Goal: Transaction & Acquisition: Purchase product/service

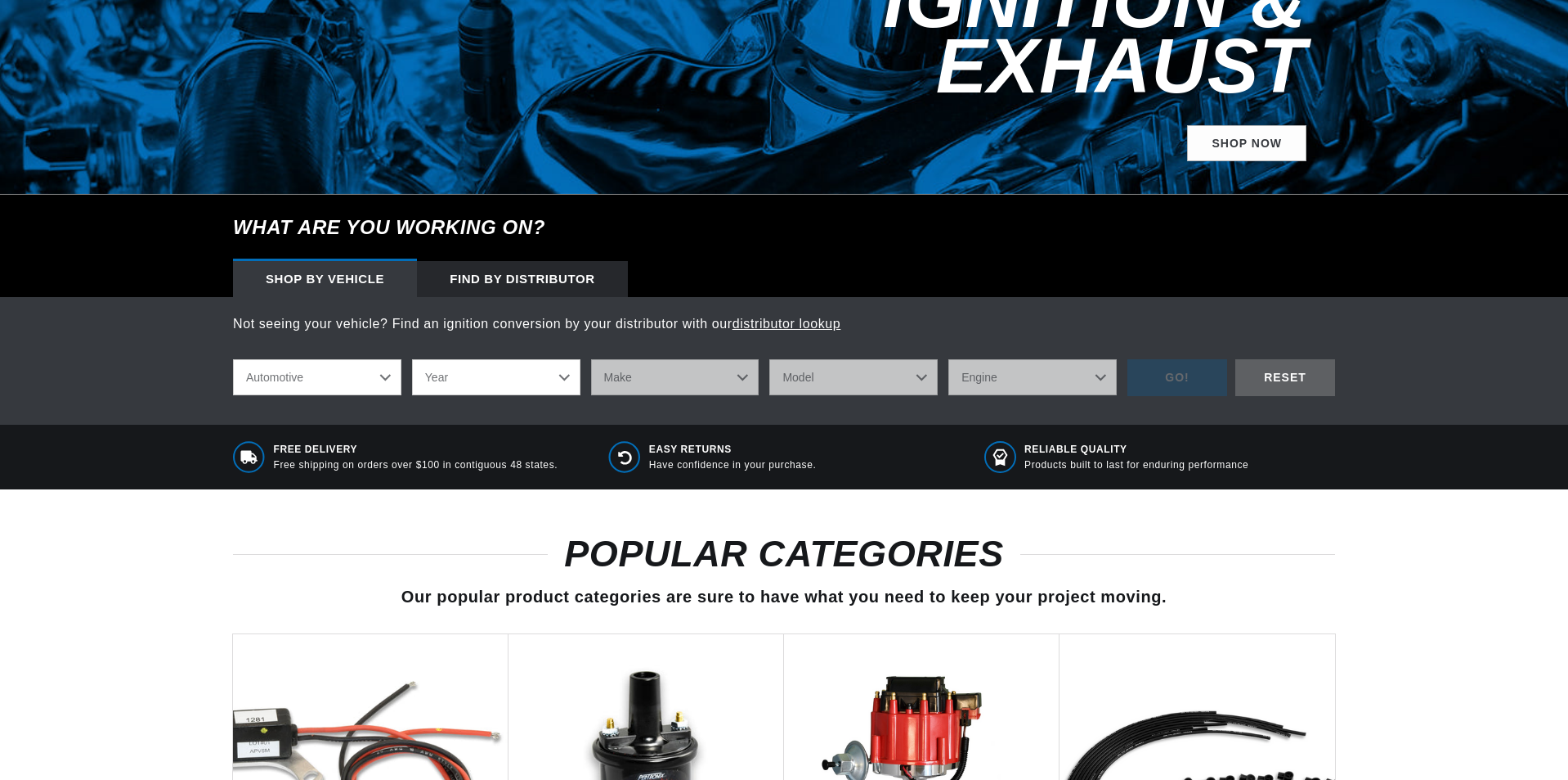
scroll to position [410, 0]
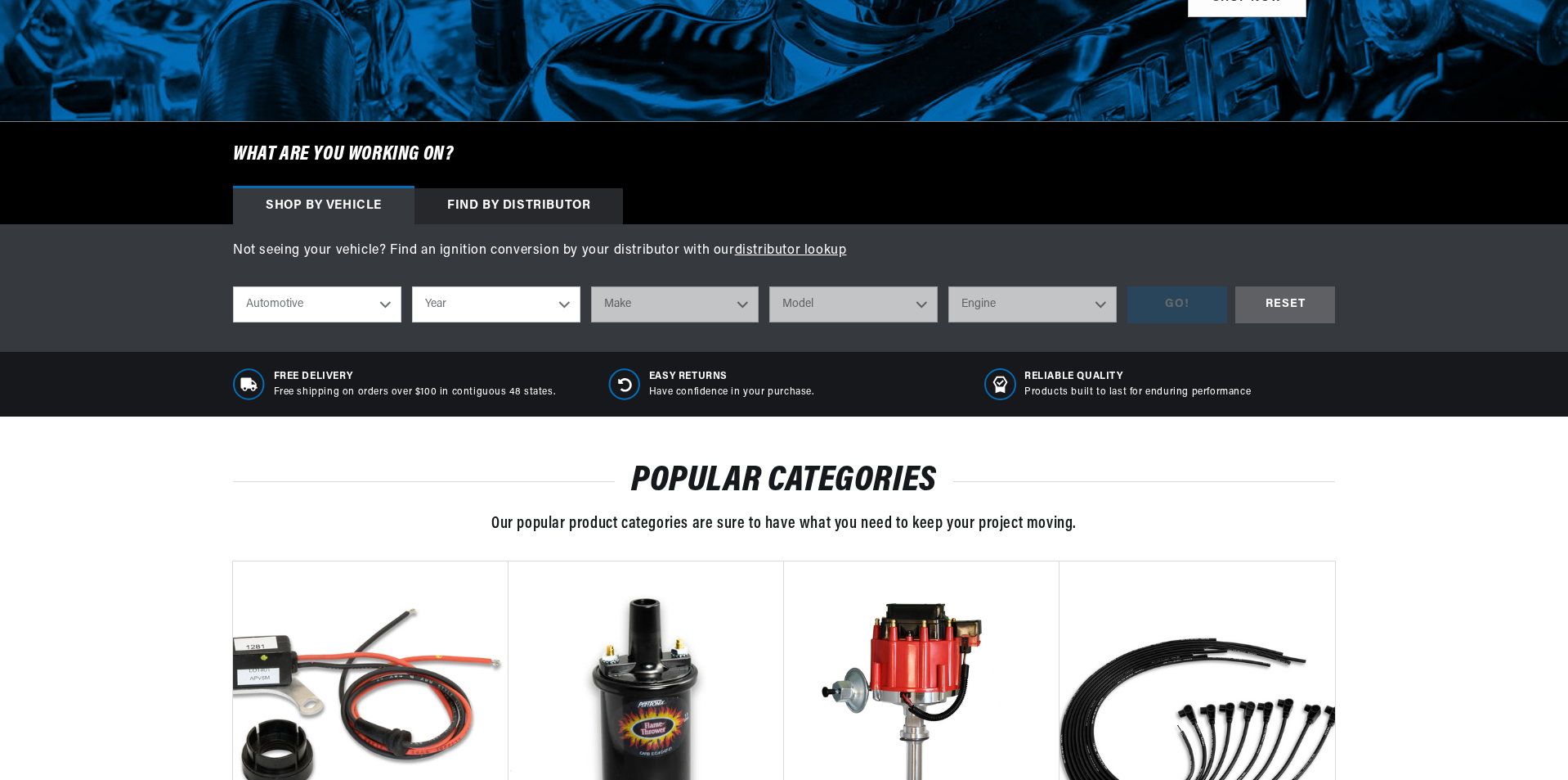
click at [355, 315] on select "Automotive Agricultural Industrial Marine Motorcycle" at bounding box center [317, 304] width 169 height 36
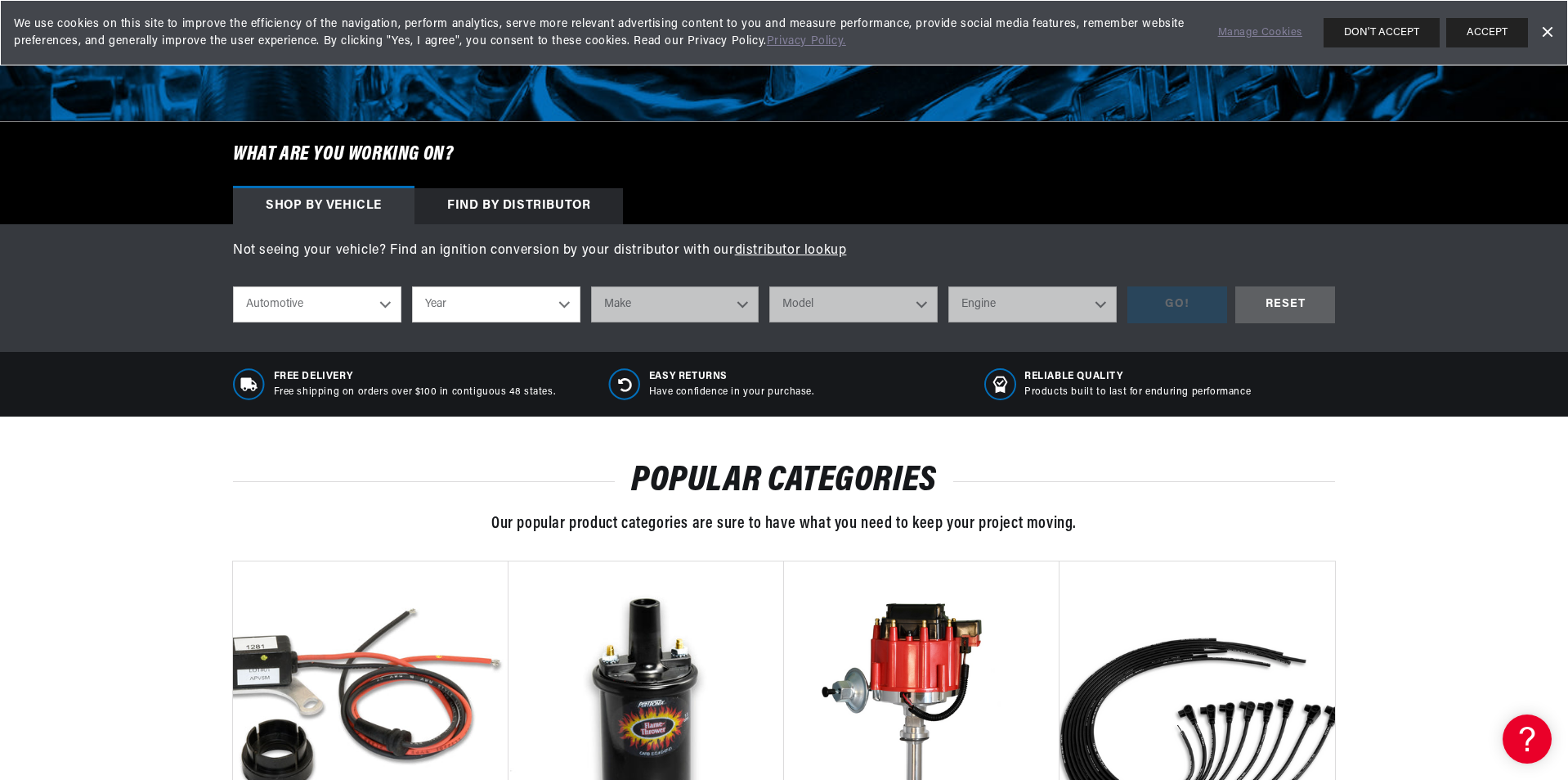
scroll to position [0, 0]
click at [374, 306] on select "Automotive Agricultural Industrial Marine Motorcycle" at bounding box center [317, 304] width 169 height 36
click at [1467, 25] on button "ACCEPT" at bounding box center [1487, 32] width 82 height 29
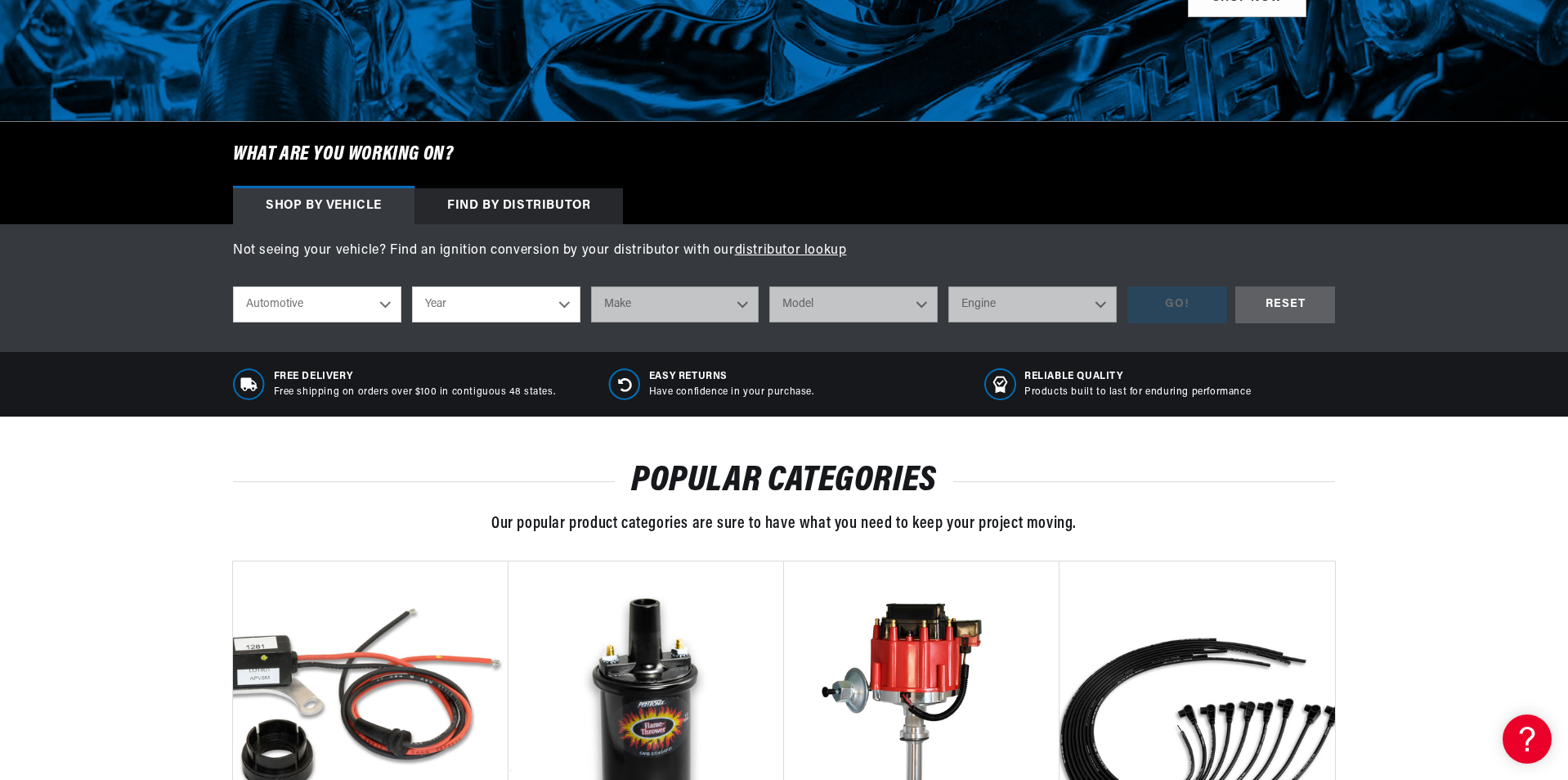
click at [281, 307] on select "Automotive Agricultural Industrial Marine Motorcycle" at bounding box center [317, 304] width 169 height 36
click at [283, 306] on select "Automotive Agricultural Industrial Marine Motorcycle" at bounding box center [317, 304] width 169 height 36
click at [442, 294] on select "Year 2024 2023 2022 2021 2020 2019 2018 2017 2016 2015 2014 2013 2012 2011 2010…" at bounding box center [496, 304] width 169 height 36
select select "1970"
click at [412, 287] on select "Year 2024 2023 2022 2021 2020 2019 2018 2017 2016 2015 2014 2013 2012 2011 2010…" at bounding box center [496, 304] width 169 height 36
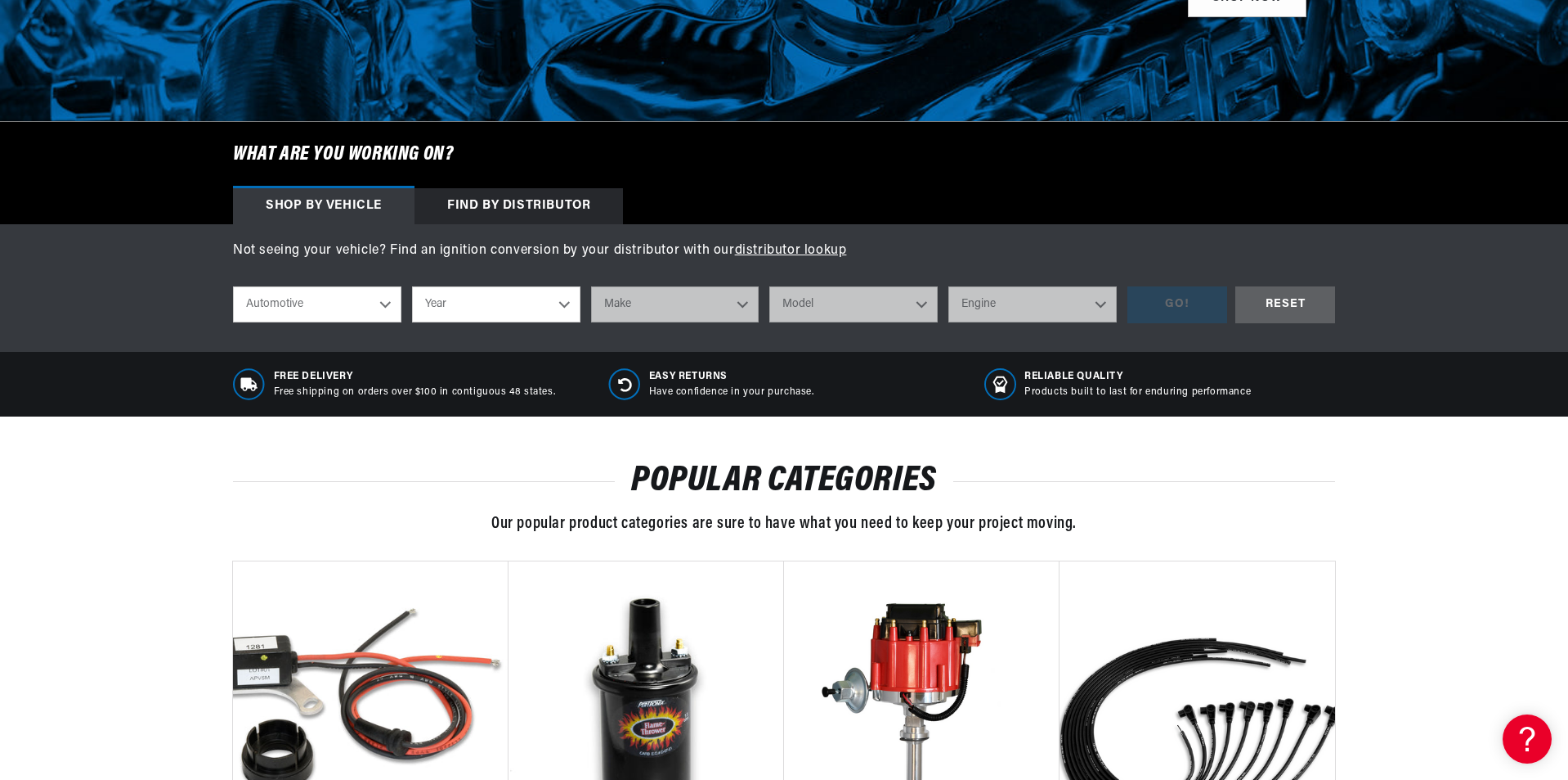
select select "1970"
click at [684, 308] on select "Make Alfa Romeo American Motors Aston Martin Audi Austin Austin Healey Avanti B…" at bounding box center [675, 304] width 169 height 36
select select "Volkswagen"
click at [592, 287] on select "Make Alfa Romeo American Motors Aston Martin Audi Austin Austin Healey Avanti B…" at bounding box center [675, 304] width 169 height 36
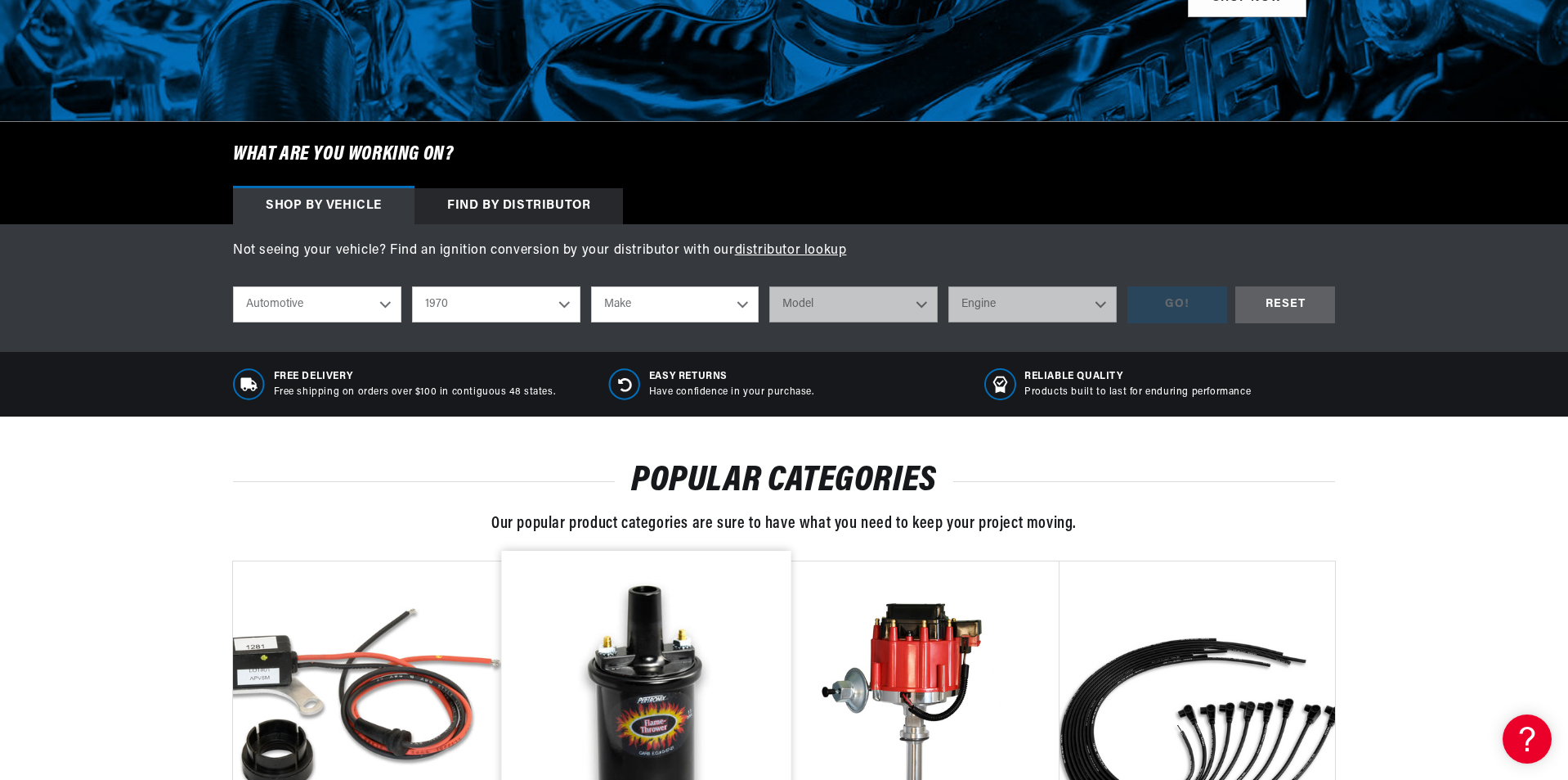
select select "Volkswagen"
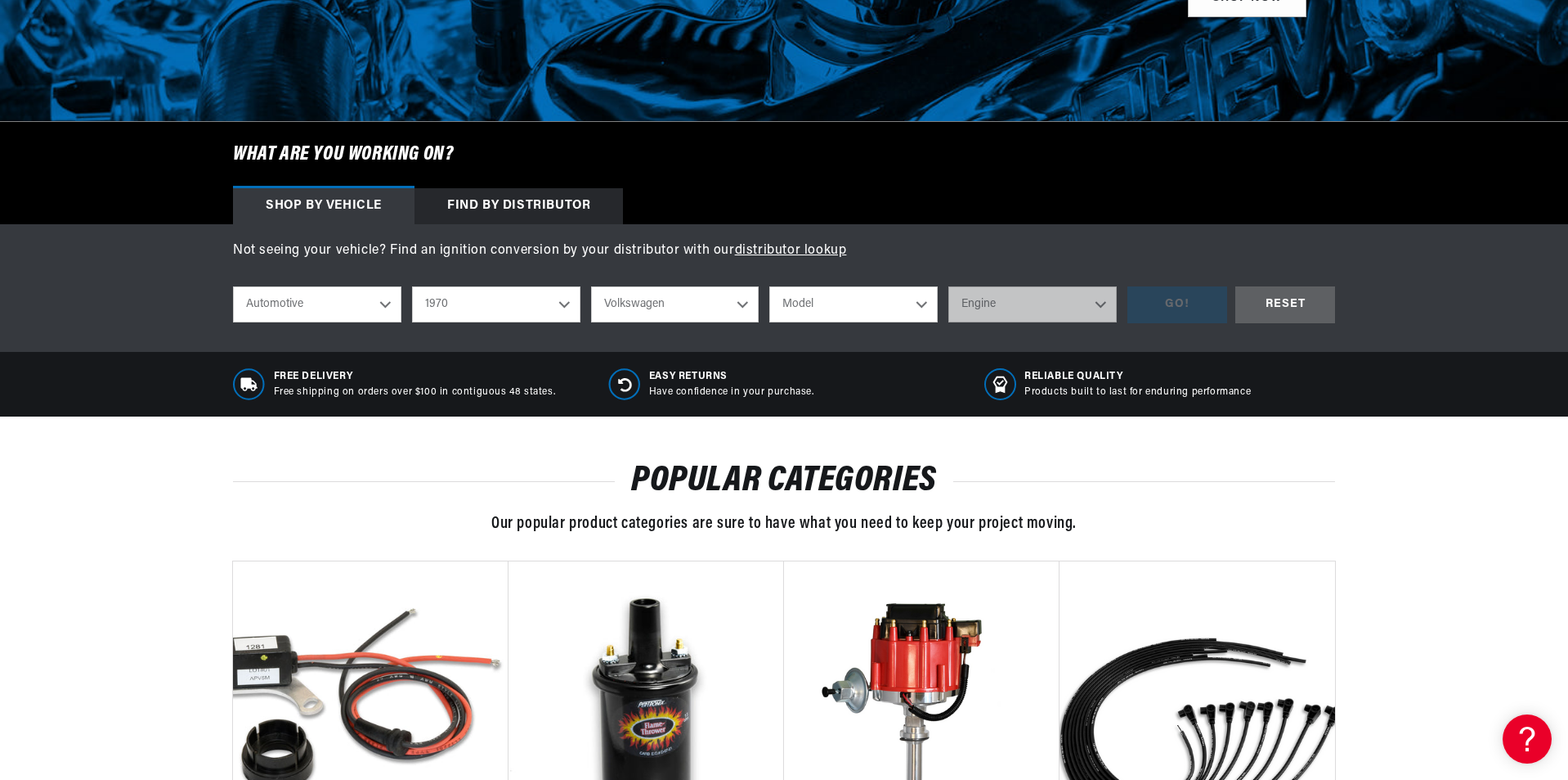
click at [898, 293] on select "Model Beetle Fastback Karmann Ghia Squareback" at bounding box center [854, 304] width 169 height 36
select select "Beetle"
click at [770, 287] on select "Model Beetle Fastback Karmann Ghia Squareback" at bounding box center [854, 304] width 169 height 36
select select "Beetle"
click at [1003, 297] on select "Engine 1.5L 1.6L 4" at bounding box center [1032, 304] width 169 height 36
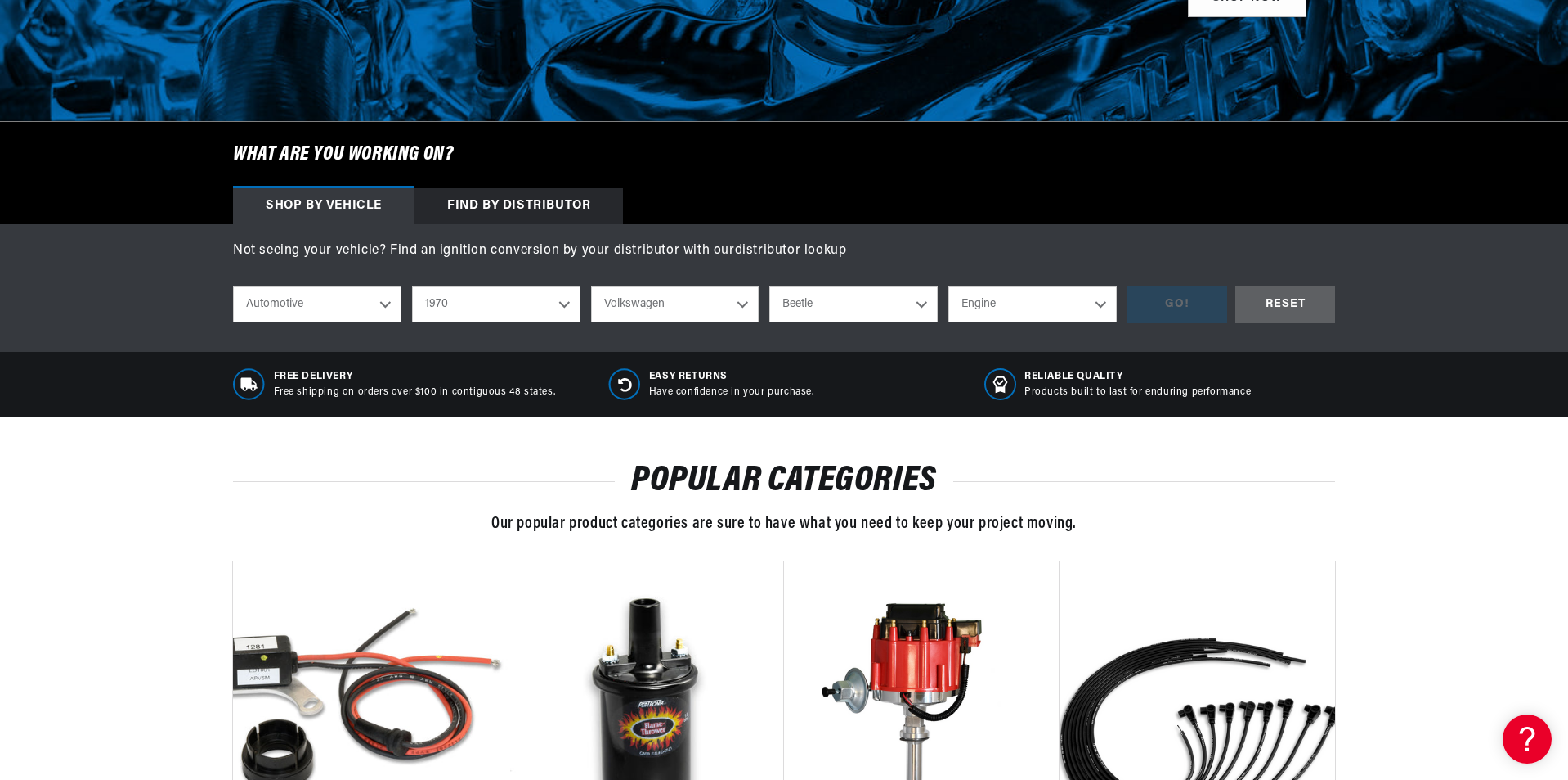
select select "1.6L"
click at [948, 287] on select "Engine 1.5L 1.6L 4" at bounding box center [1032, 304] width 169 height 36
select select "1.6L"
click at [1182, 307] on div "GO!" at bounding box center [1177, 305] width 99 height 37
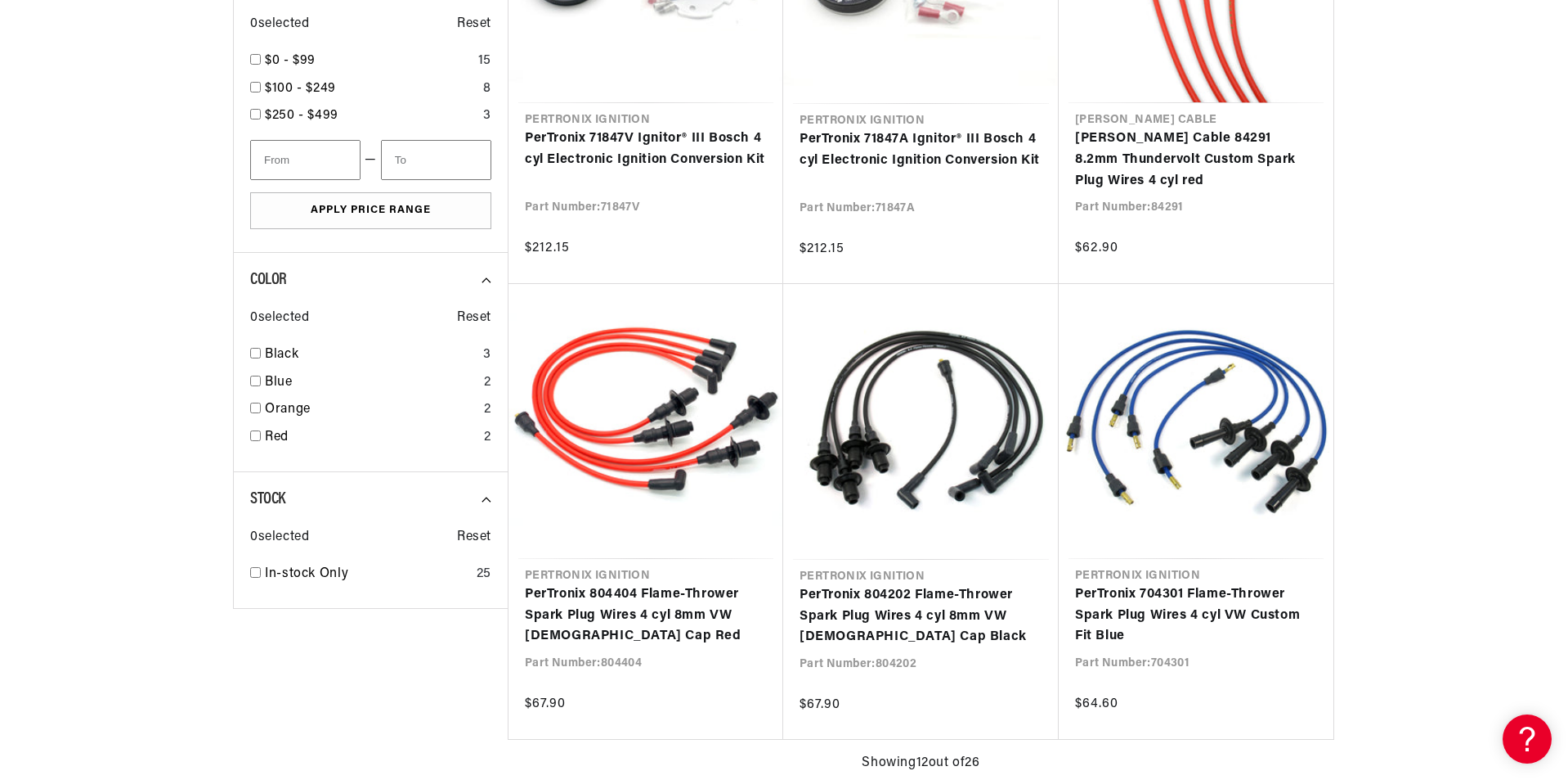
scroll to position [0, 495]
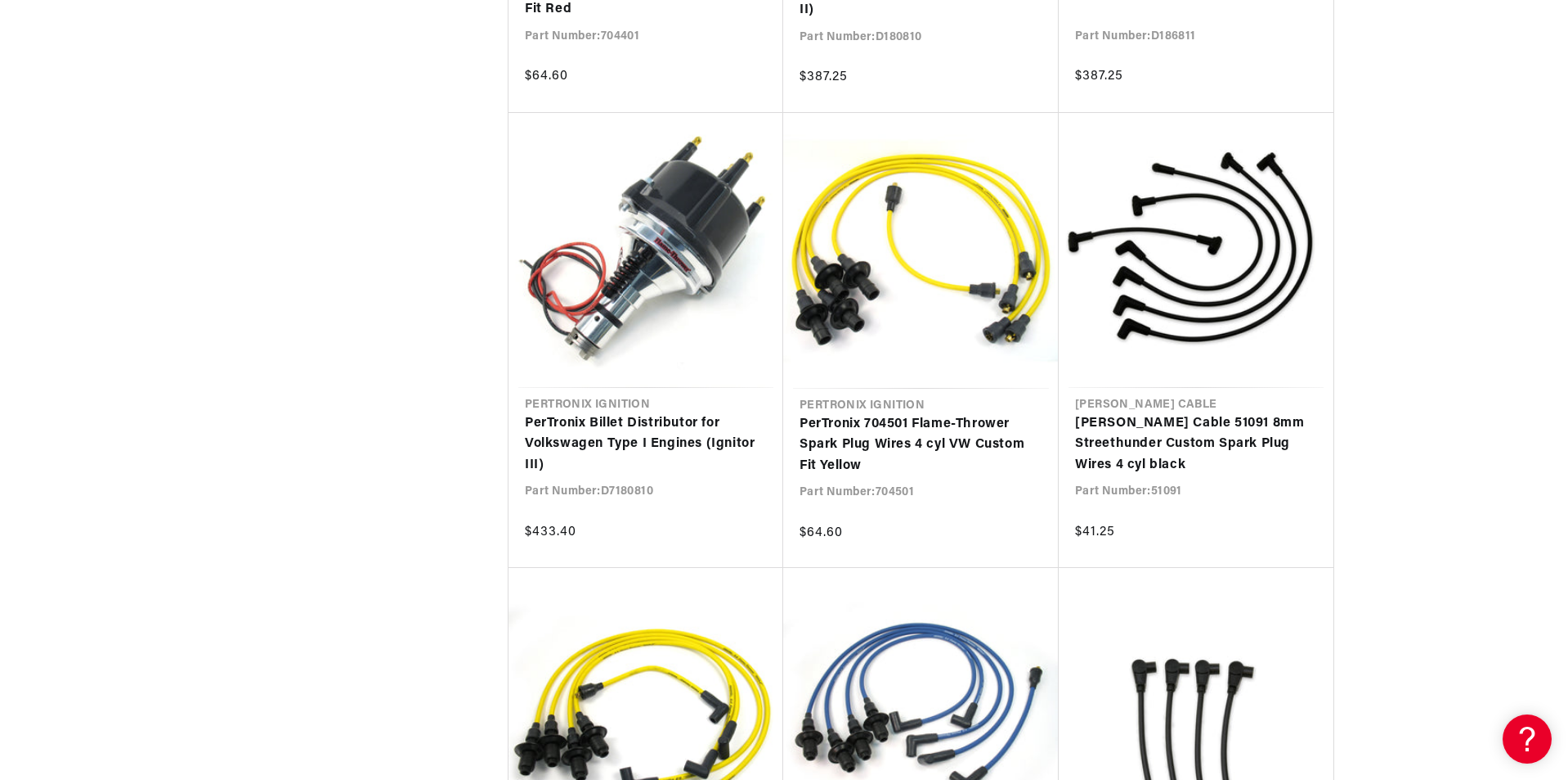
scroll to position [2618, 0]
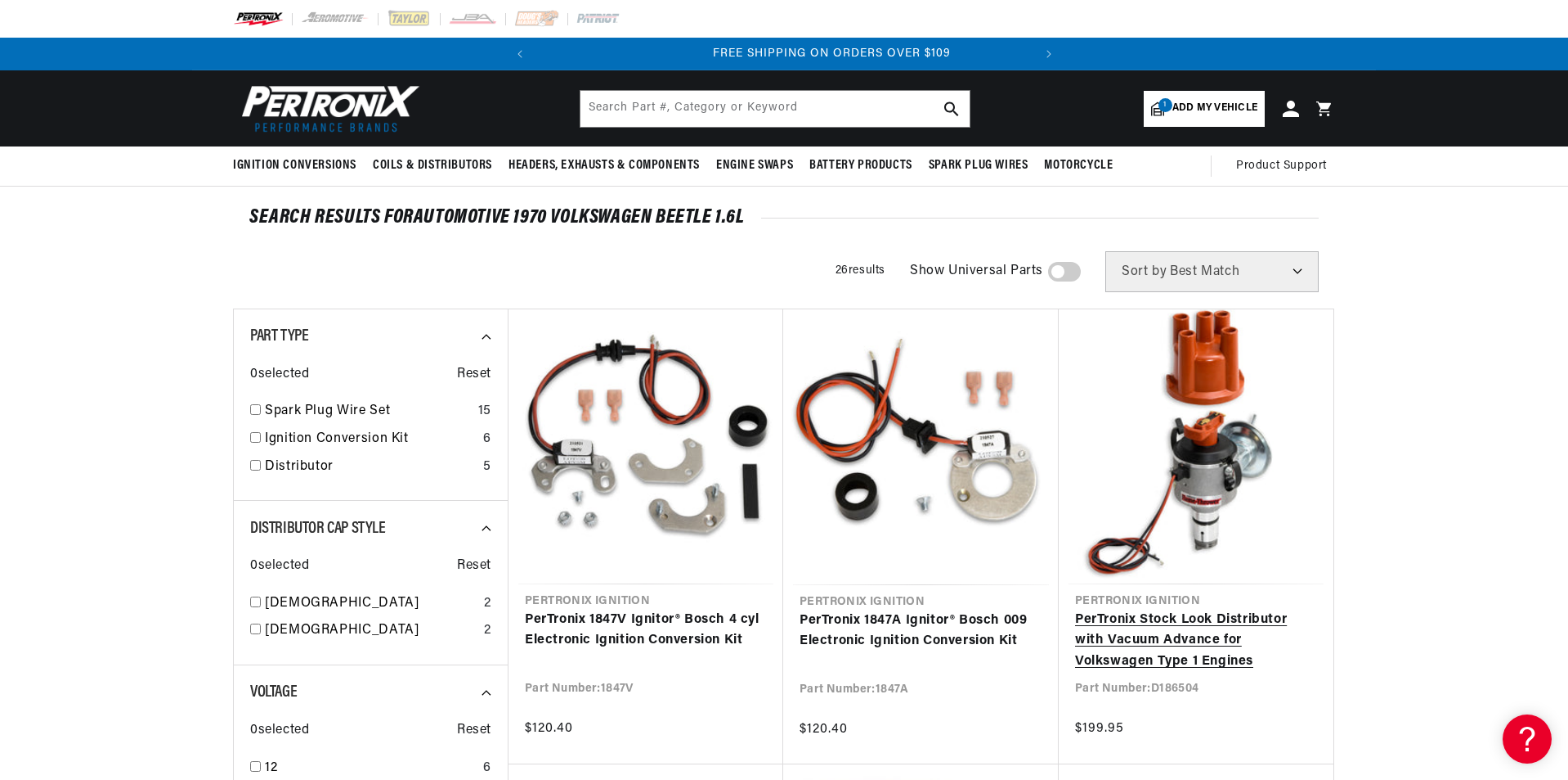
scroll to position [0, 495]
